Goal: Information Seeking & Learning: Understand process/instructions

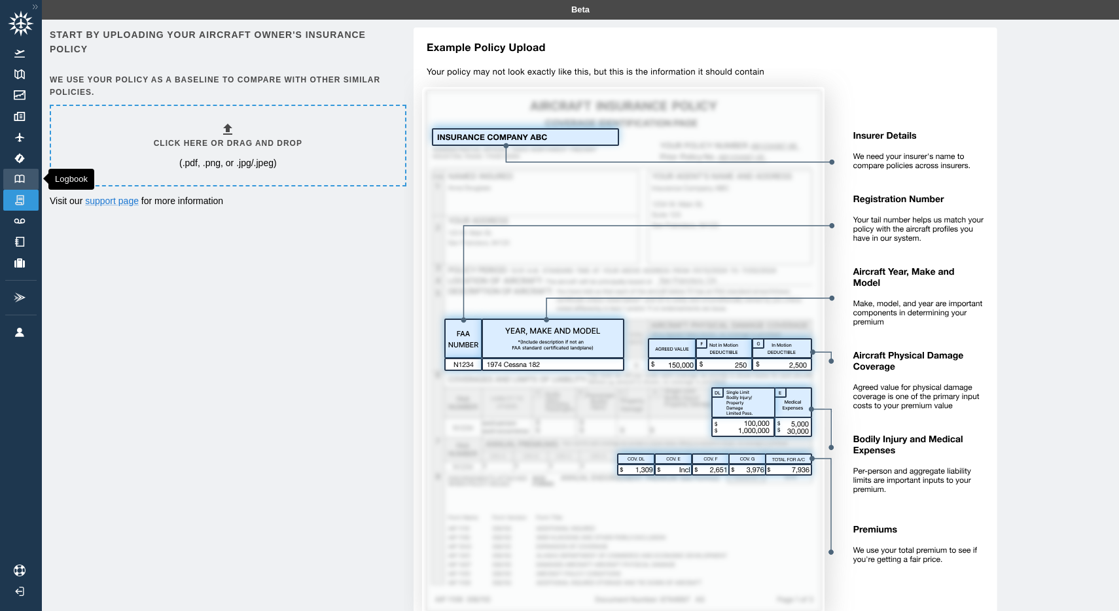
click at [23, 177] on img at bounding box center [19, 179] width 14 height 9
drag, startPoint x: 176, startPoint y: 76, endPoint x: 175, endPoint y: 92, distance: 16.4
click at [175, 92] on h6 "We use your policy as a baseline to compare with other similar policies." at bounding box center [227, 86] width 354 height 25
click at [120, 200] on link "support page" at bounding box center [112, 201] width 54 height 10
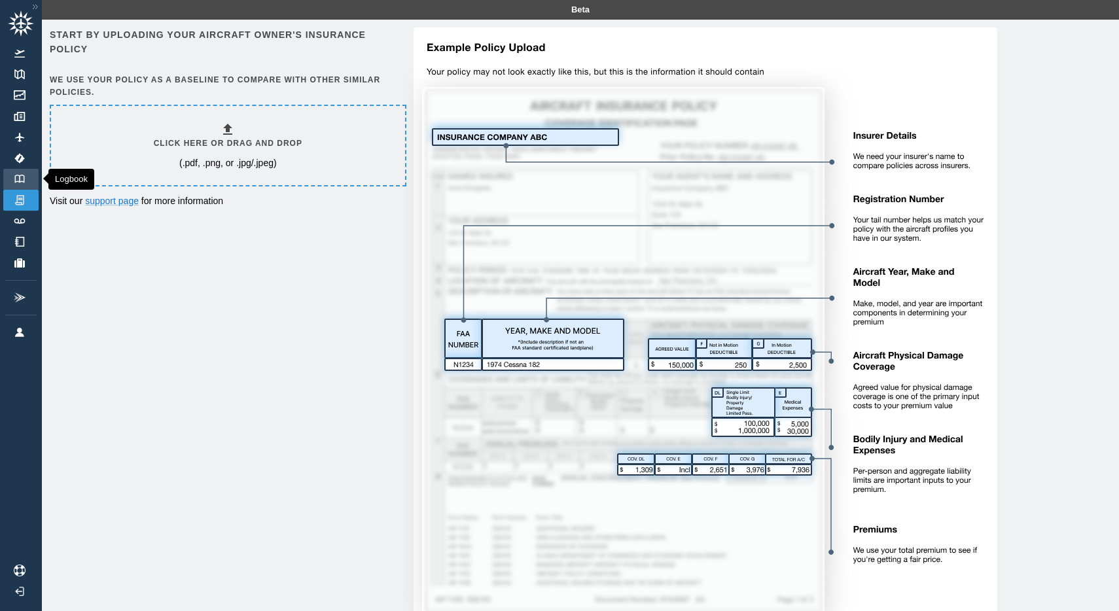
click at [22, 182] on img at bounding box center [19, 179] width 14 height 9
